Goal: Find specific page/section: Find specific page/section

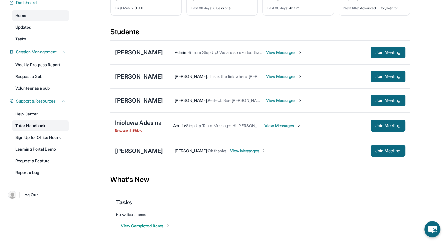
scroll to position [17, 0]
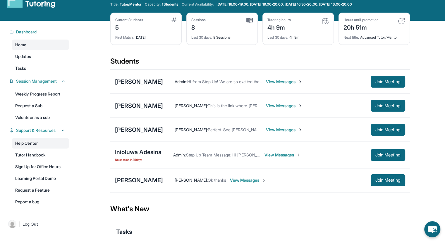
click at [25, 143] on link "Help Center" at bounding box center [40, 143] width 57 height 11
click at [391, 128] on span "Join Meeting" at bounding box center [387, 130] width 25 height 4
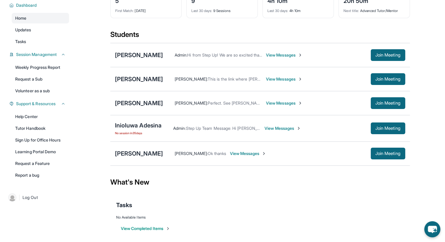
scroll to position [51, 0]
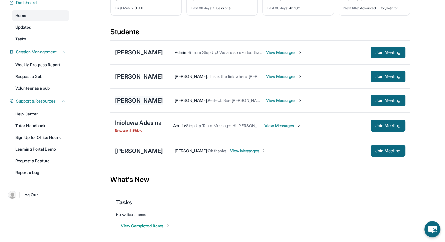
click at [140, 101] on div "[PERSON_NAME]" at bounding box center [139, 100] width 48 height 8
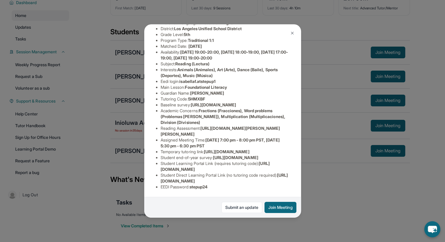
scroll to position [126, 0]
drag, startPoint x: 239, startPoint y: 54, endPoint x: 156, endPoint y: 49, distance: 83.0
click at [156, 49] on ul "Preferred Language of Guardian: English District: [GEOGRAPHIC_DATA] Unified Sch…" at bounding box center [222, 105] width 133 height 170
click at [200, 125] on li "Reading Assessment : [URL][DOMAIN_NAME][PERSON_NAME][PERSON_NAME]" at bounding box center [225, 131] width 129 height 12
drag, startPoint x: 190, startPoint y: 140, endPoint x: 189, endPoint y: 144, distance: 4.0
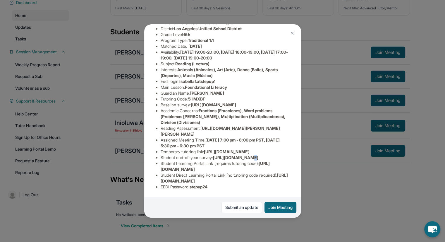
click at [190, 154] on li "Student end-of-year survey : [URL][DOMAIN_NAME]" at bounding box center [225, 157] width 129 height 6
click at [185, 154] on li "Student end-of-year survey : [URL][DOMAIN_NAME]" at bounding box center [225, 157] width 129 height 6
drag, startPoint x: 159, startPoint y: 105, endPoint x: 295, endPoint y: 117, distance: 136.3
click at [295, 117] on div "[PERSON_NAME] Guardian: [PERSON_NAME] Student Information [URL][DOMAIN_NAME] Pr…" at bounding box center [222, 120] width 157 height 193
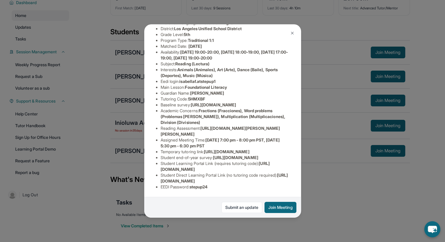
copy span "[URL][DOMAIN_NAME]"
click at [228, 131] on div "[PERSON_NAME] Guardian: [PERSON_NAME] Student Information [URL][DOMAIN_NAME] Pr…" at bounding box center [222, 120] width 157 height 193
click at [291, 34] on img at bounding box center [292, 33] width 5 height 5
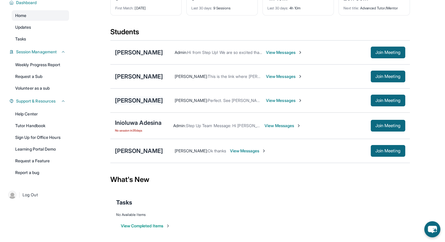
click at [123, 100] on div "[PERSON_NAME]" at bounding box center [139, 100] width 48 height 8
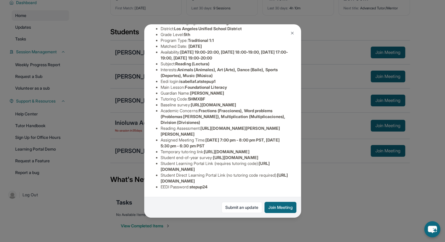
scroll to position [117, 214]
drag, startPoint x: 159, startPoint y: 56, endPoint x: 302, endPoint y: 69, distance: 143.4
click at [302, 69] on div "[PERSON_NAME] Guardian: [PERSON_NAME] Student Information [URL][DOMAIN_NAME] Pr…" at bounding box center [222, 121] width 445 height 242
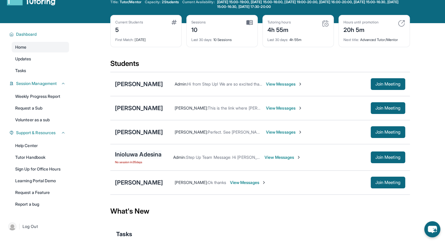
scroll to position [29, 0]
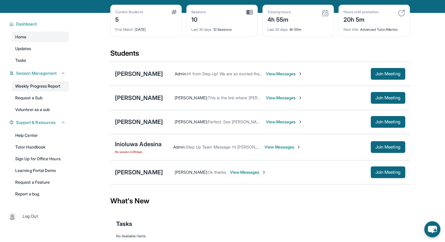
click at [44, 85] on link "Weekly Progress Report" at bounding box center [40, 86] width 57 height 11
click at [147, 123] on div "[PERSON_NAME]" at bounding box center [139, 122] width 48 height 8
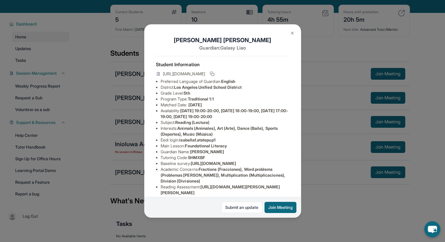
click at [291, 35] on button at bounding box center [292, 33] width 12 height 12
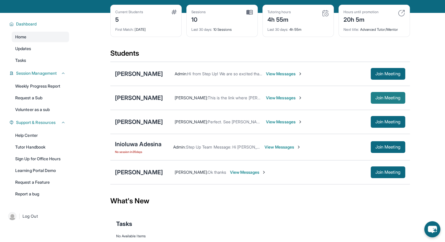
click at [375, 96] on span "Join Meeting" at bounding box center [387, 98] width 25 height 4
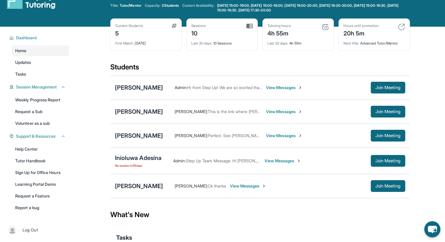
scroll to position [29, 0]
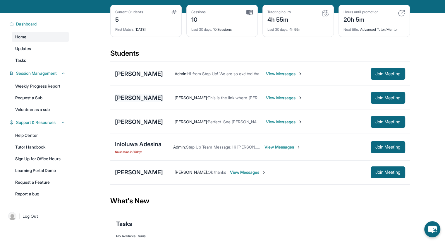
click at [137, 100] on div "Brielle Moreno" at bounding box center [139, 98] width 48 height 8
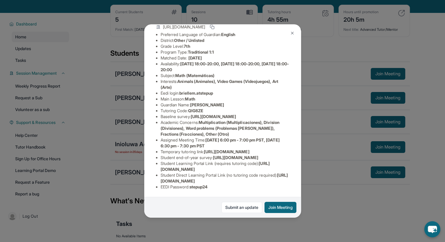
scroll to position [59, 209]
drag, startPoint x: 160, startPoint y: 115, endPoint x: 295, endPoint y: 126, distance: 135.9
click at [295, 126] on div "Brielle Moreno Guardian: Wendy Alvarez Student Information https://student-port…" at bounding box center [222, 120] width 157 height 193
copy span "https://airtable.com/apprlfn8WjpjBUn2G/shrK0QR6AaNyG5psY?prefill_Type%20of%20Fo…"
